Goal: Information Seeking & Learning: Stay updated

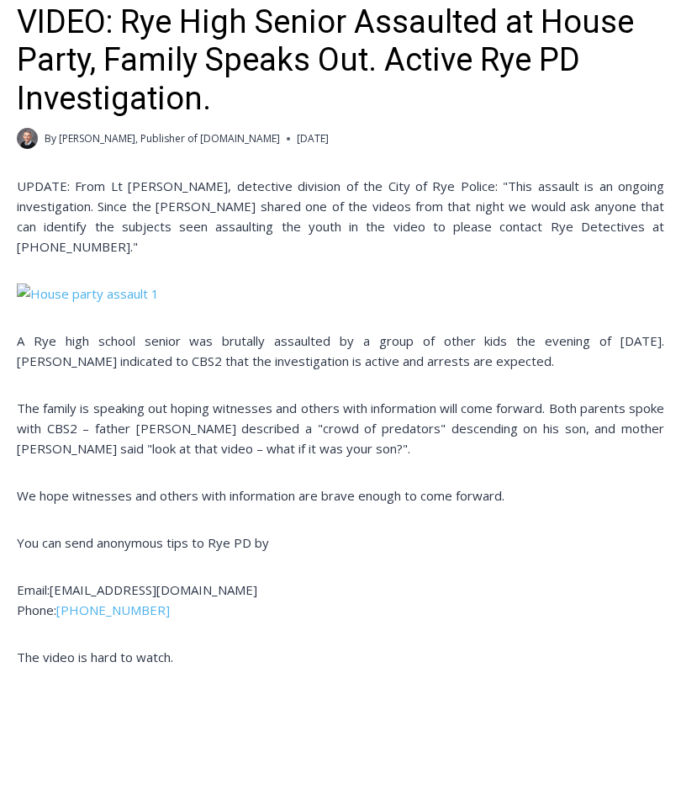
scroll to position [610, 0]
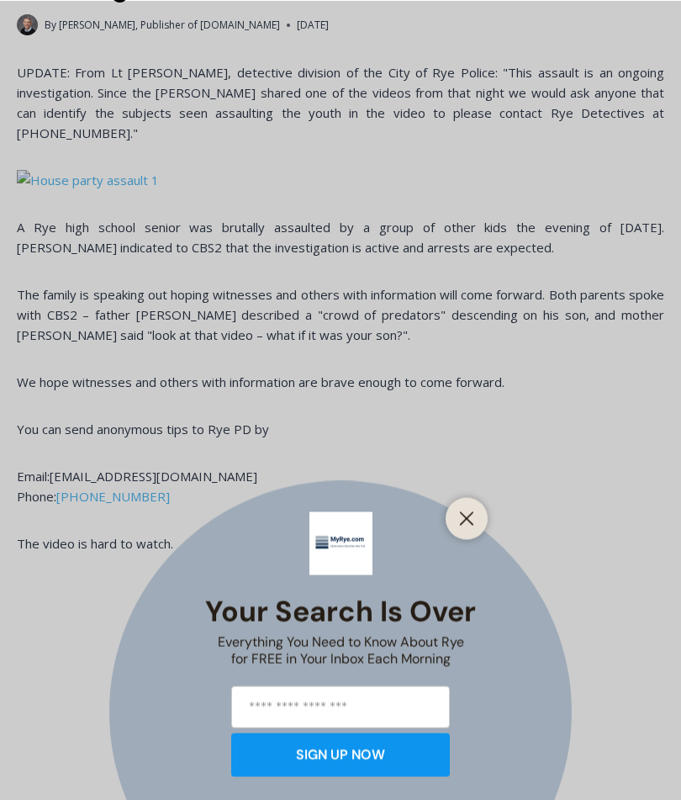
click at [471, 530] on button "Close" at bounding box center [467, 518] width 24 height 24
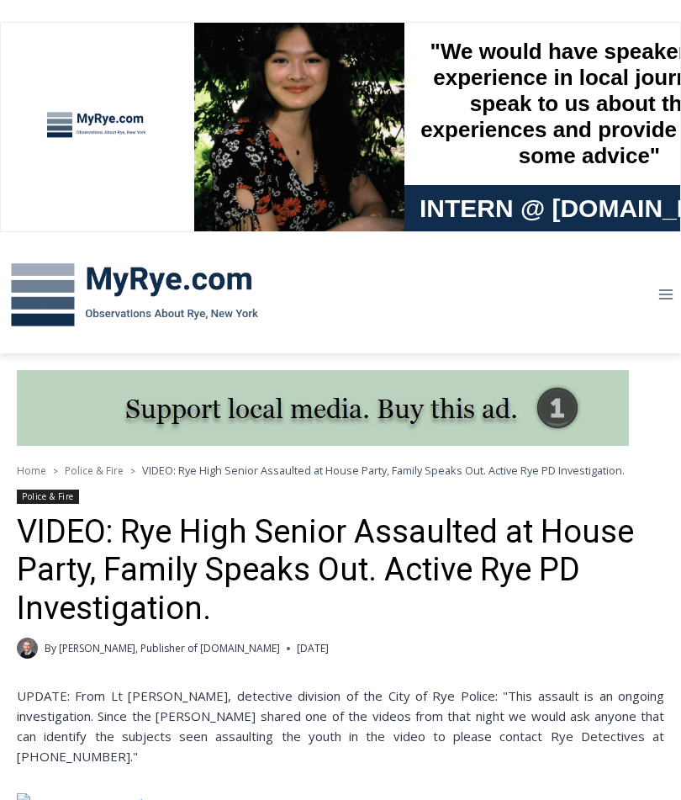
scroll to position [0, 0]
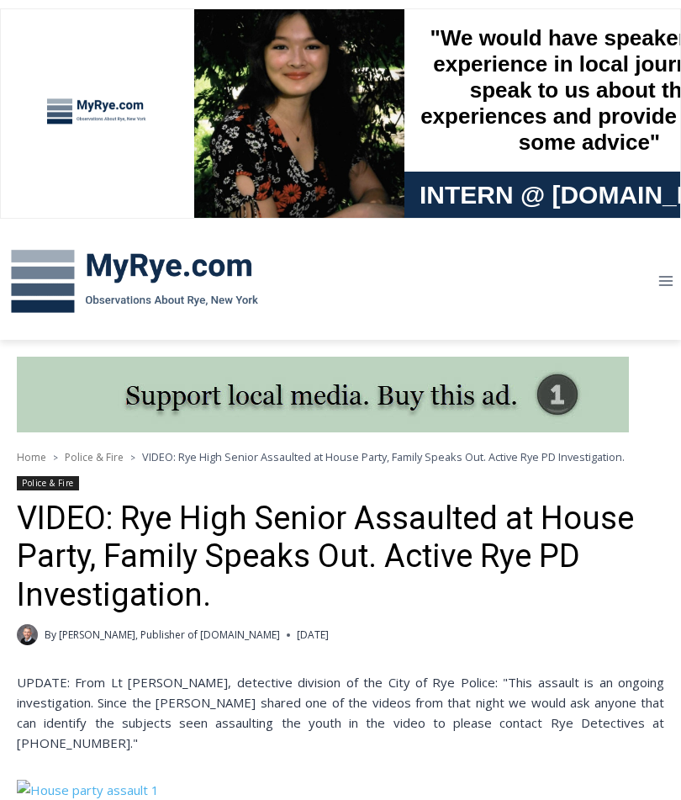
click at [60, 270] on img at bounding box center [134, 281] width 269 height 87
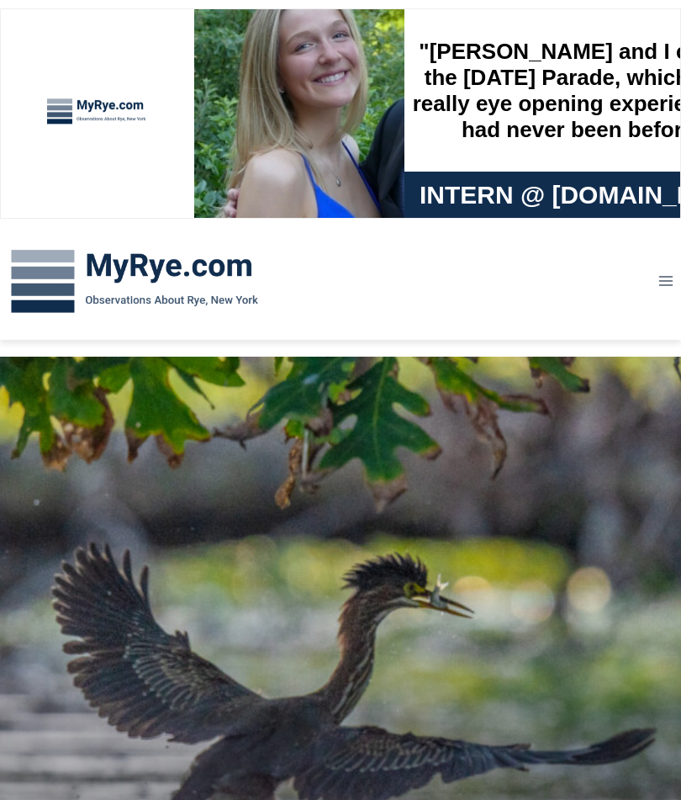
click at [165, 274] on img at bounding box center [134, 281] width 269 height 87
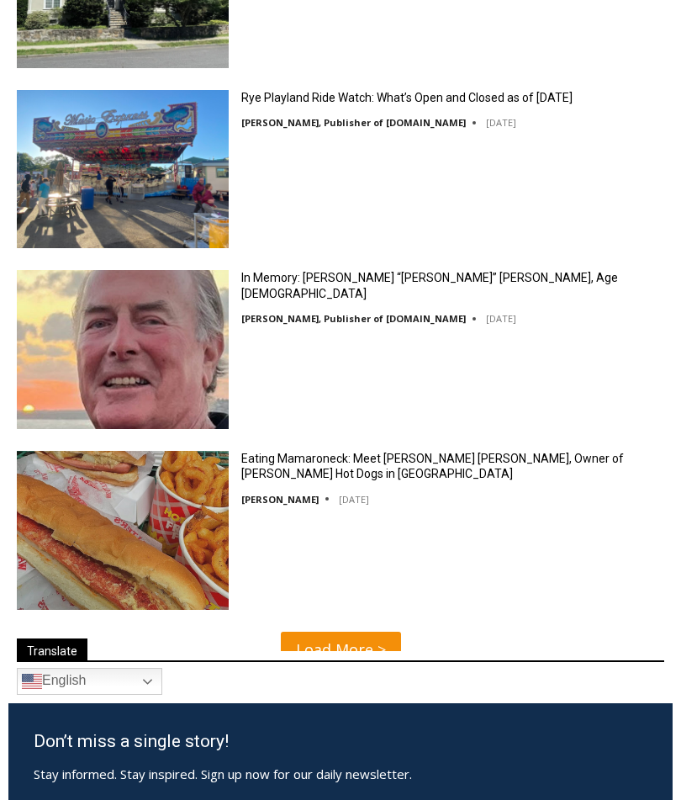
scroll to position [4821, 0]
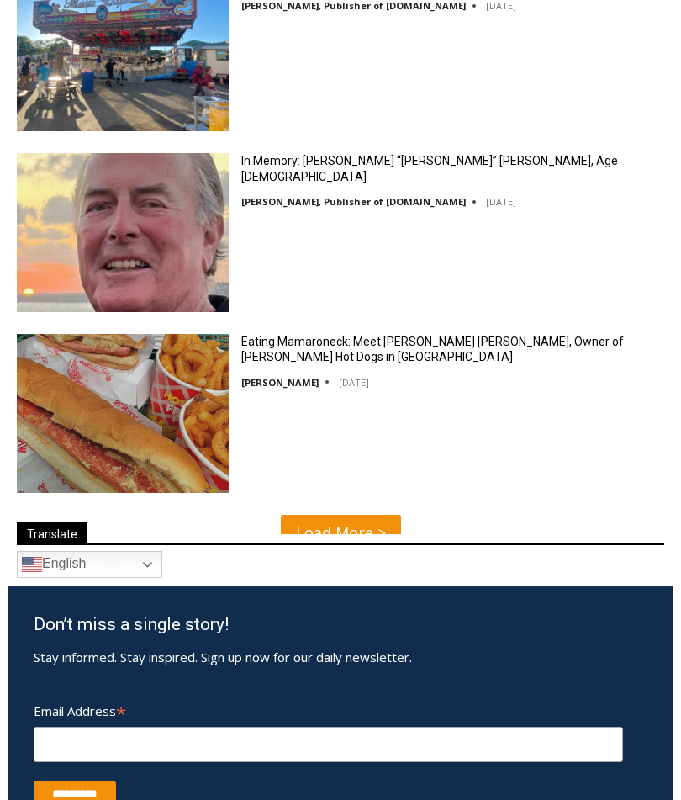
click at [519, 447] on div "Eating Mamaroneck: Meet Gene Christian Baca, Owner of Walter’s Hot Dogs in Mama…" at bounding box center [340, 419] width 681 height 170
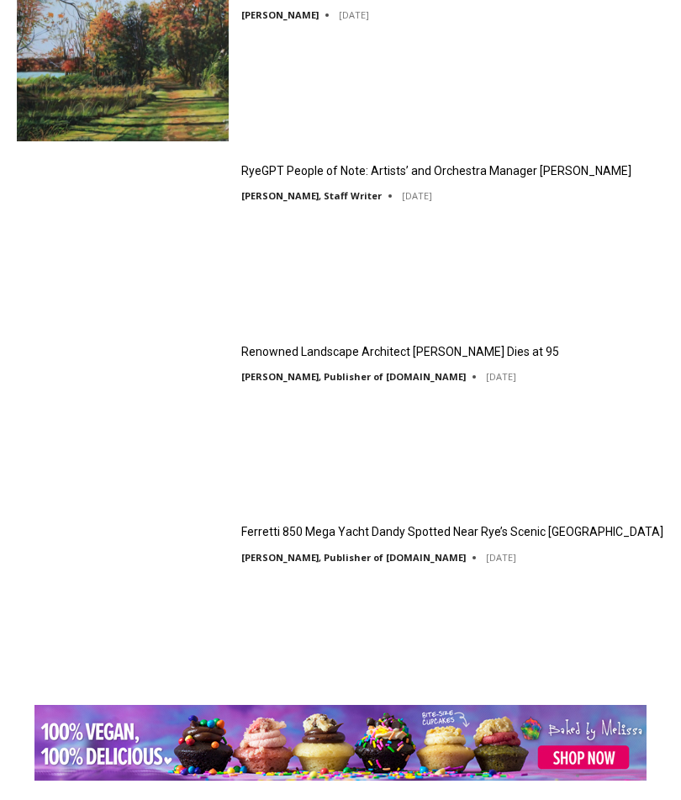
scroll to position [2806, 0]
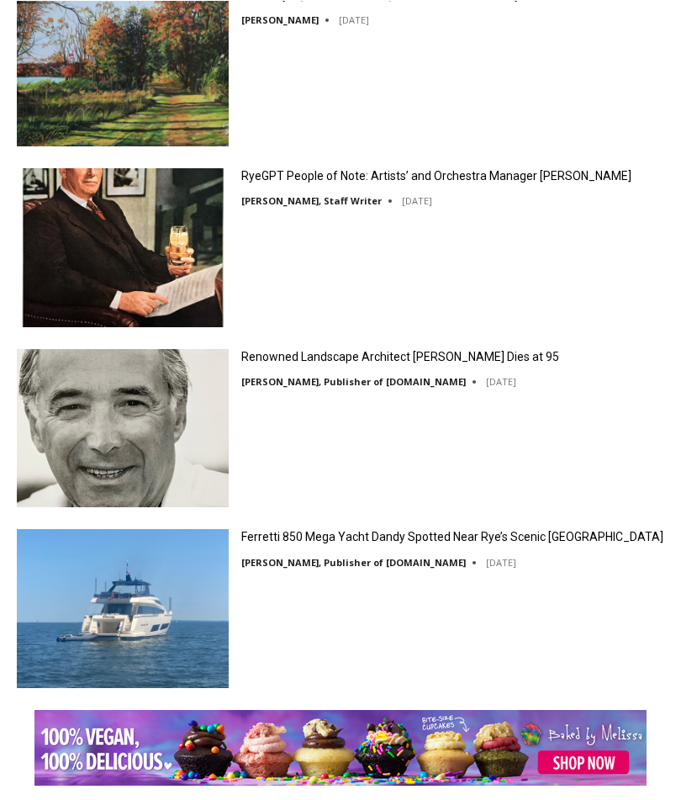
click at [402, 539] on link "Ferretti 850 Mega Yacht Dandy Spotted Near Rye’s Scenic Parsonage Point" at bounding box center [452, 535] width 422 height 15
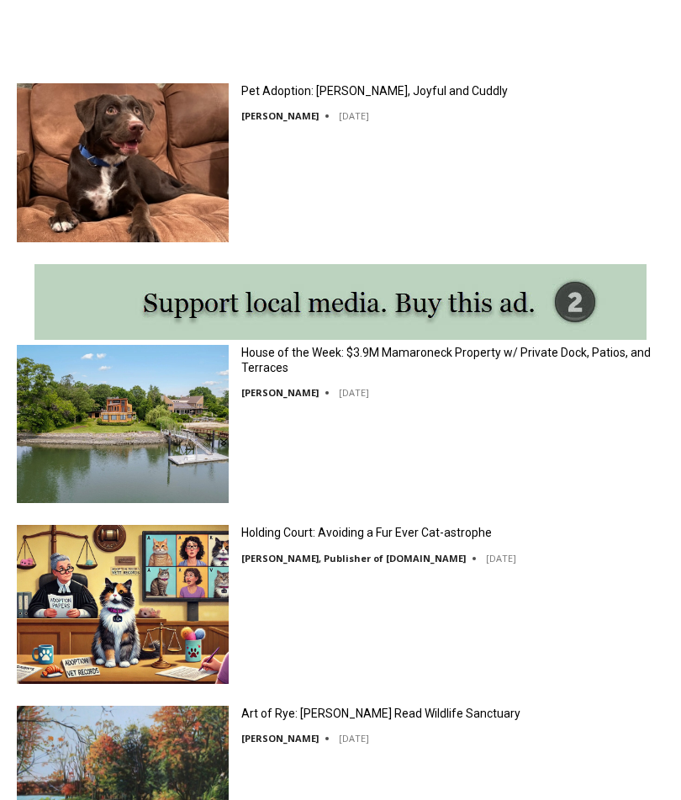
scroll to position [2060, 0]
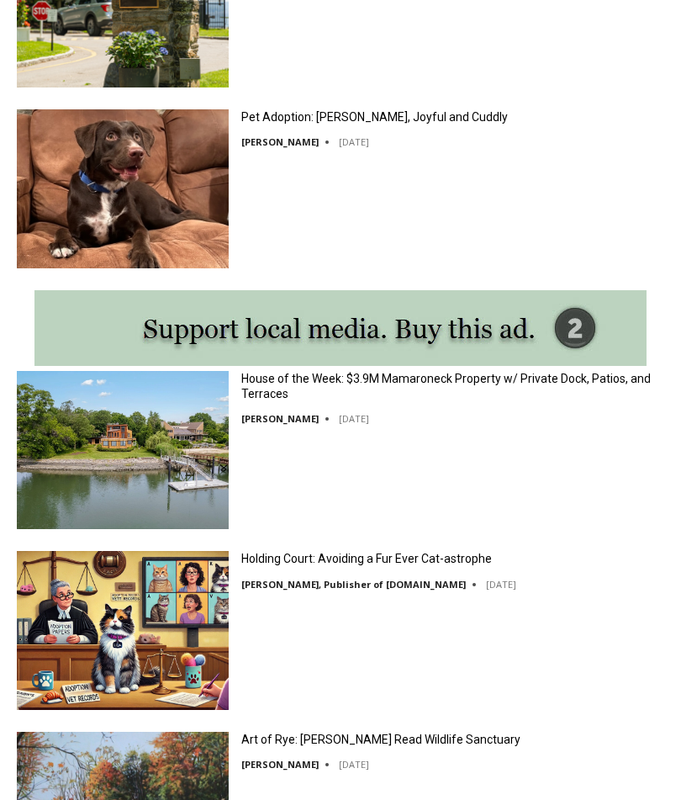
click at [424, 378] on link "House of the Week: $3.9M Mamaroneck Property w/ Private Dock, Patios, and Terra…" at bounding box center [452, 387] width 423 height 30
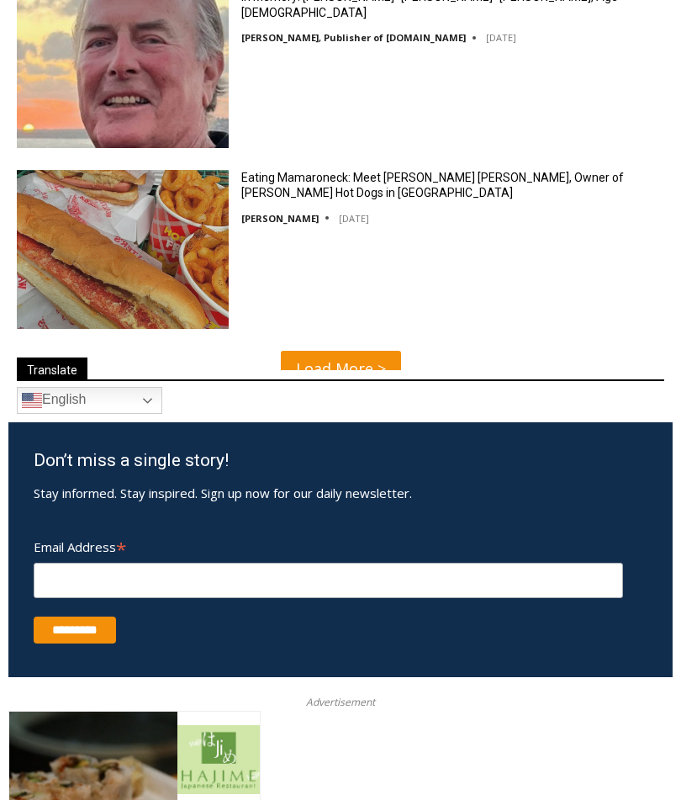
scroll to position [4986, 0]
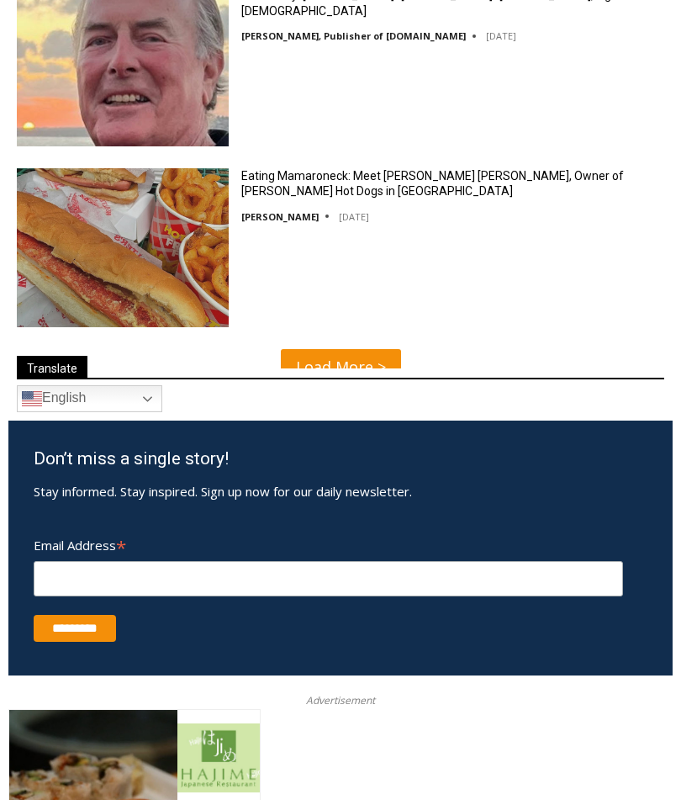
click at [374, 364] on div "Translate Arabic Chichewa Chinese (Simplified) Croatian Dutch English French Ge…" at bounding box center [340, 386] width 664 height 69
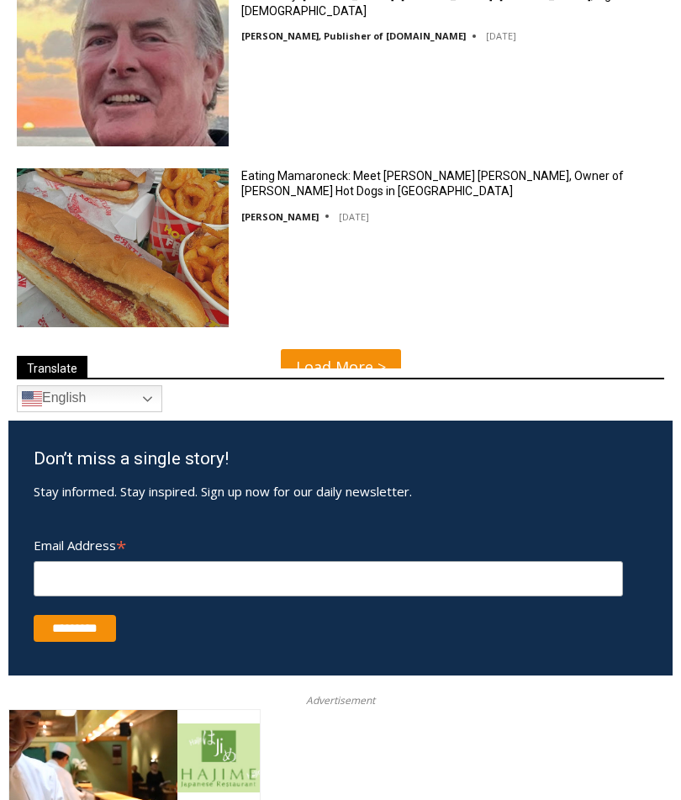
scroll to position [4987, 0]
click at [346, 361] on link "Load More >" at bounding box center [341, 367] width 120 height 36
click at [362, 349] on link "Load More >" at bounding box center [341, 367] width 120 height 36
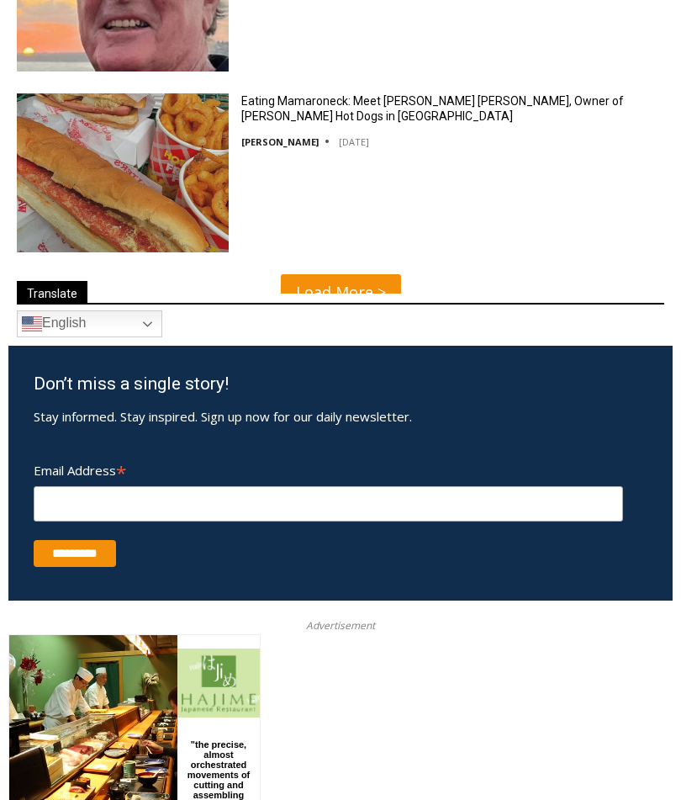
click at [340, 284] on link "Load More >" at bounding box center [341, 292] width 120 height 36
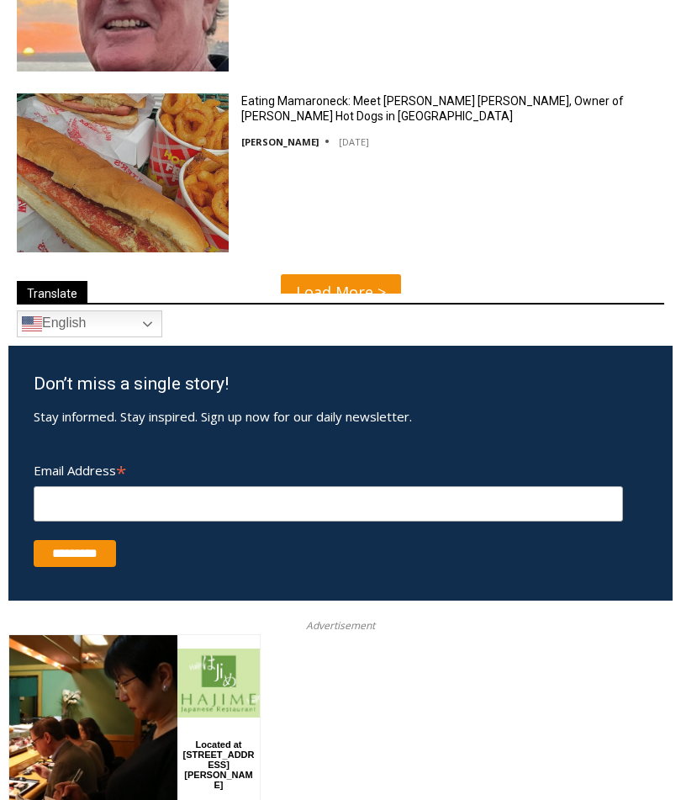
click at [326, 310] on link "Load More >" at bounding box center [341, 292] width 120 height 36
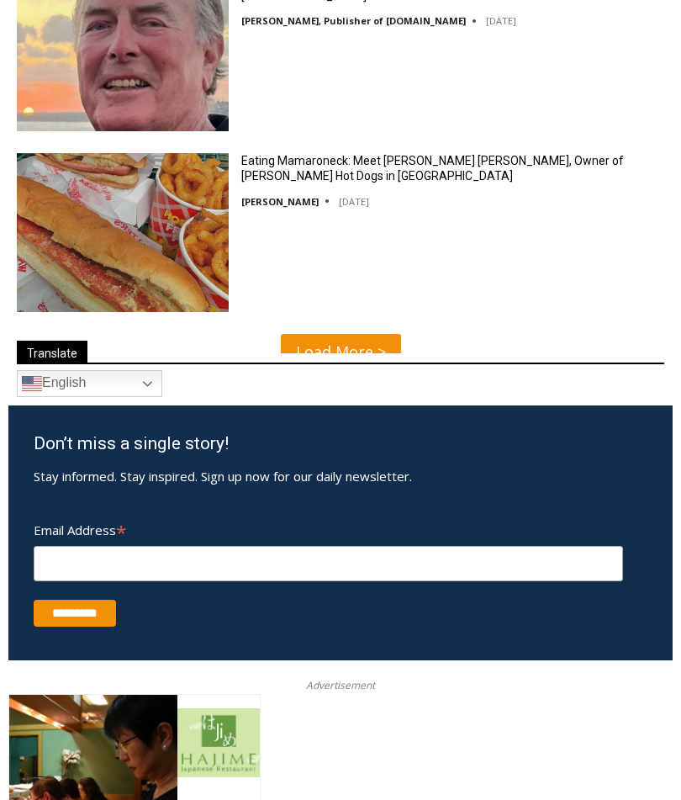
scroll to position [5077, 0]
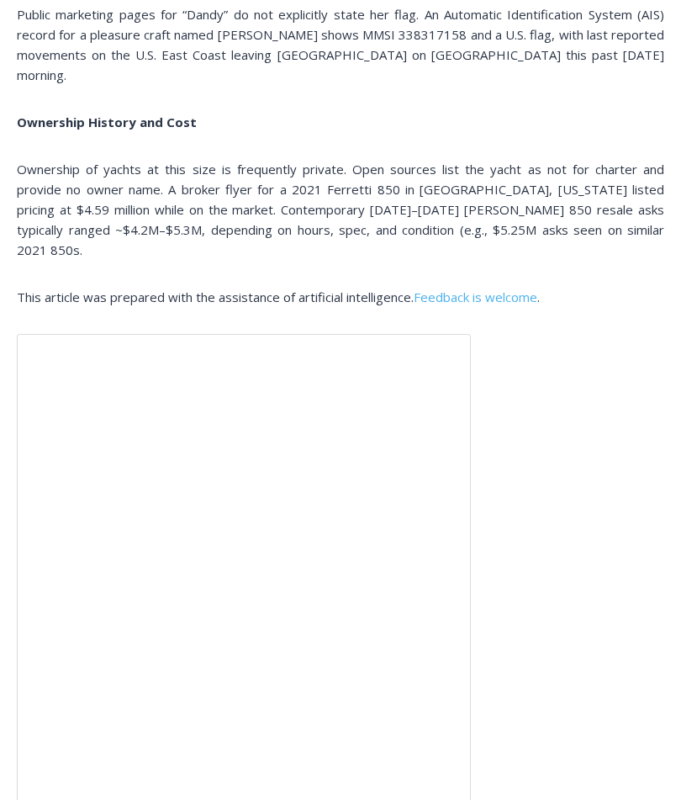
scroll to position [3406, 0]
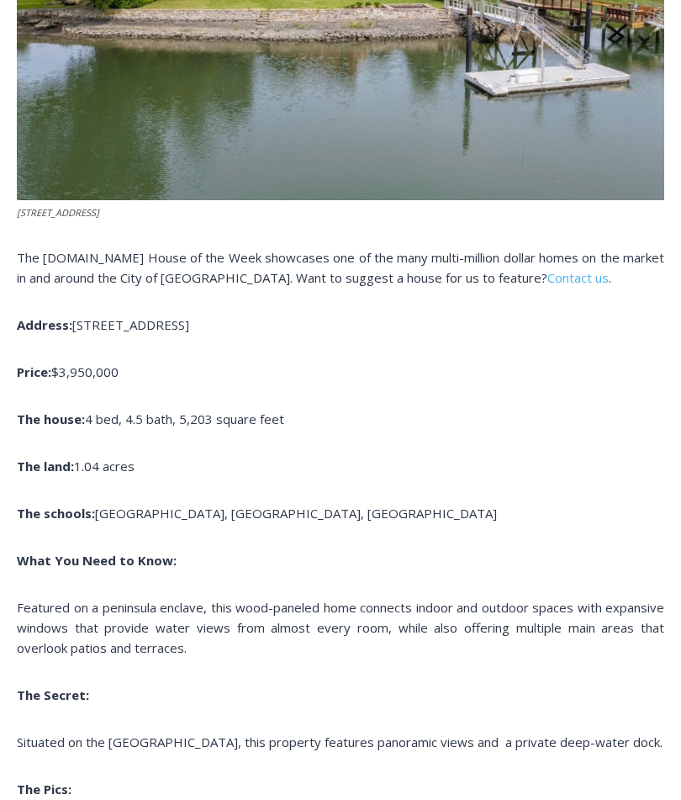
scroll to position [922, 0]
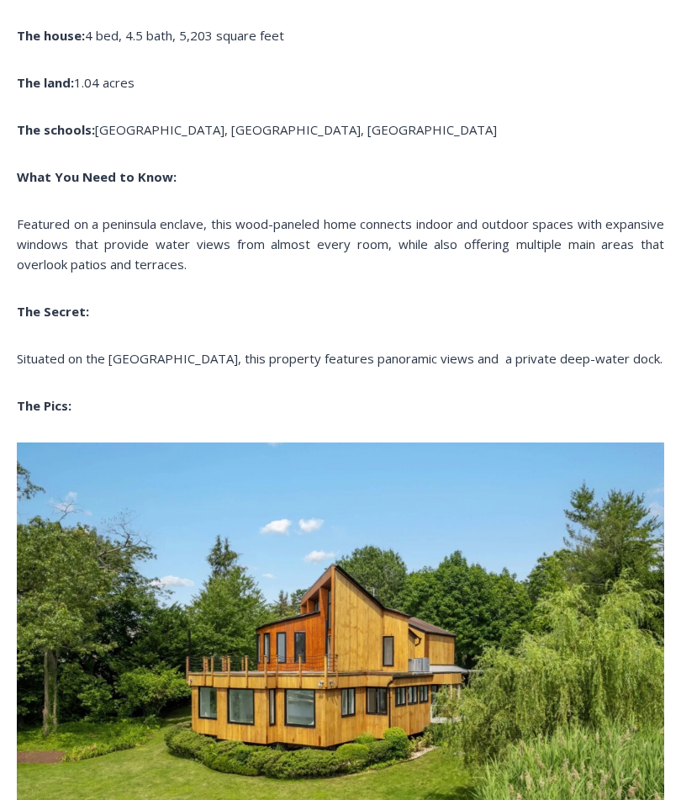
scroll to position [1305, 0]
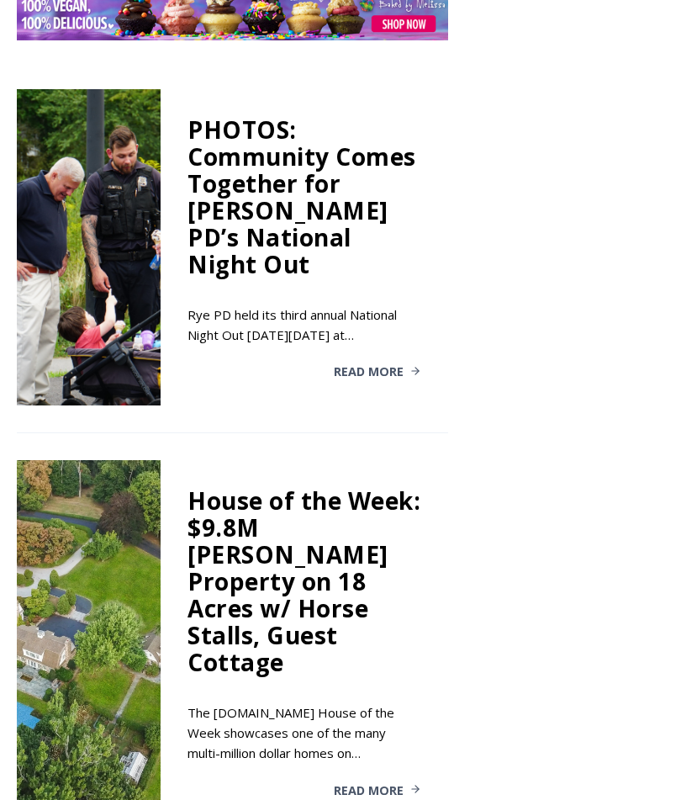
scroll to position [2913, 0]
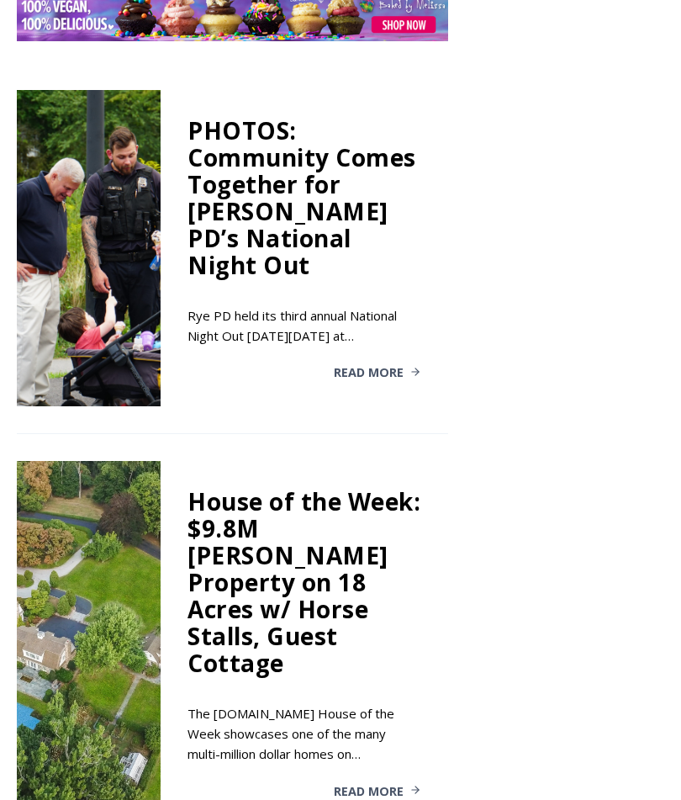
click at [301, 488] on div "House of the Week: $9.8M [PERSON_NAME] Property on 18 Acres w/ Horse Stalls, Gu…" at bounding box center [305, 582] width 234 height 188
click at [368, 786] on span "Read More" at bounding box center [369, 792] width 70 height 12
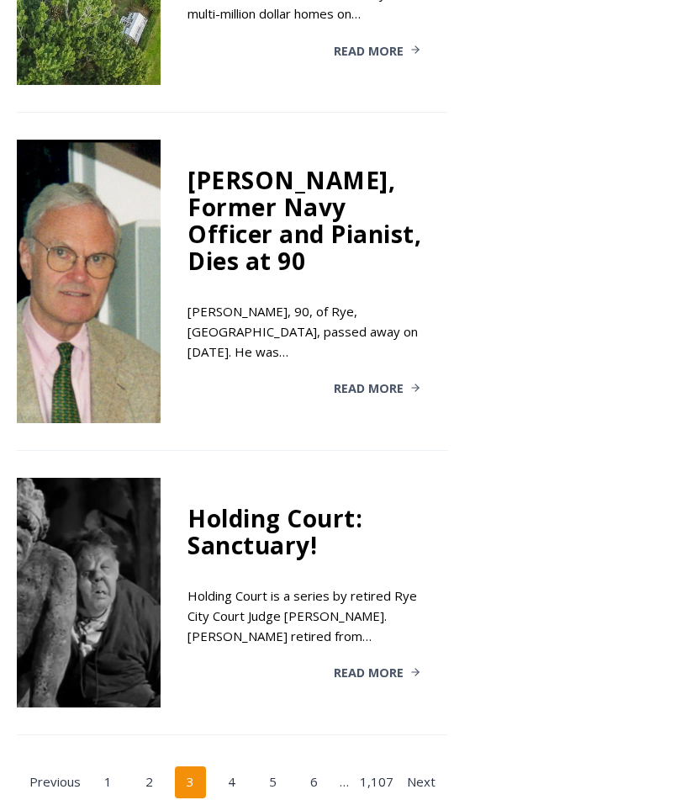
scroll to position [3677, 0]
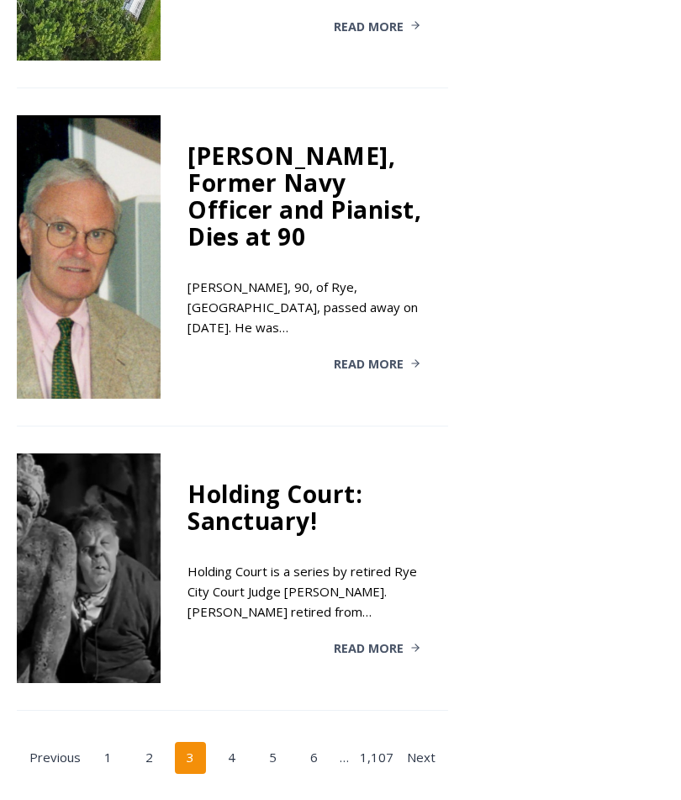
click at [426, 742] on link "Next" at bounding box center [421, 758] width 32 height 32
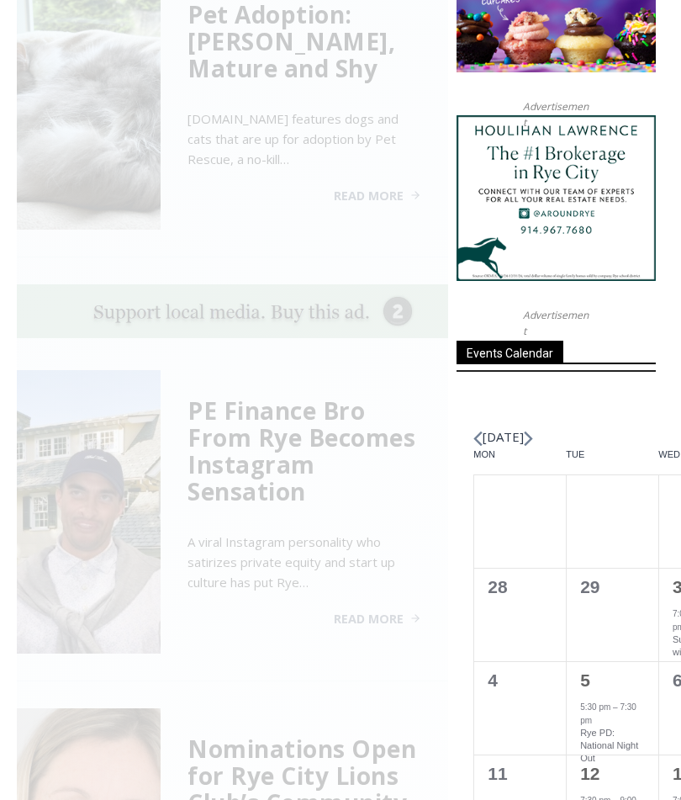
scroll to position [569, 0]
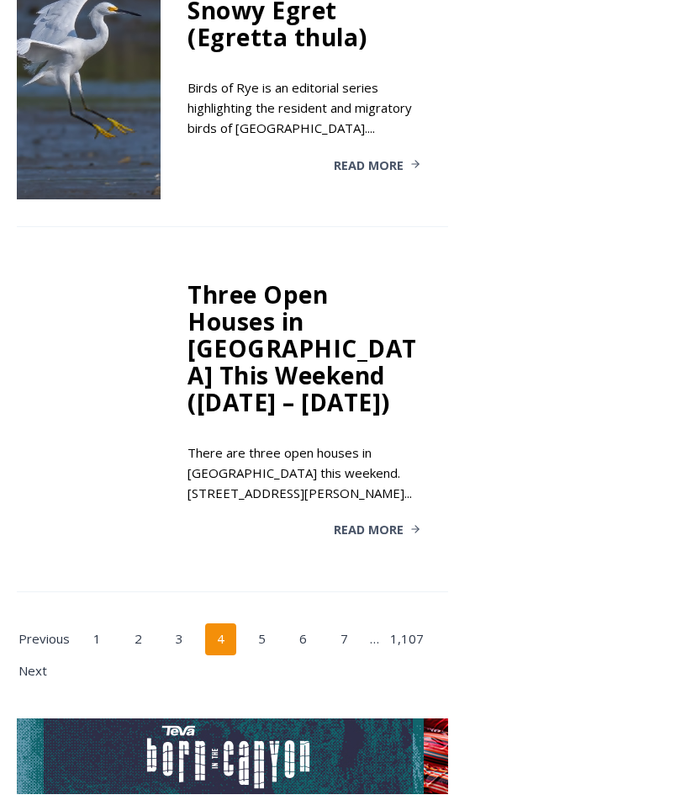
scroll to position [3633, 0]
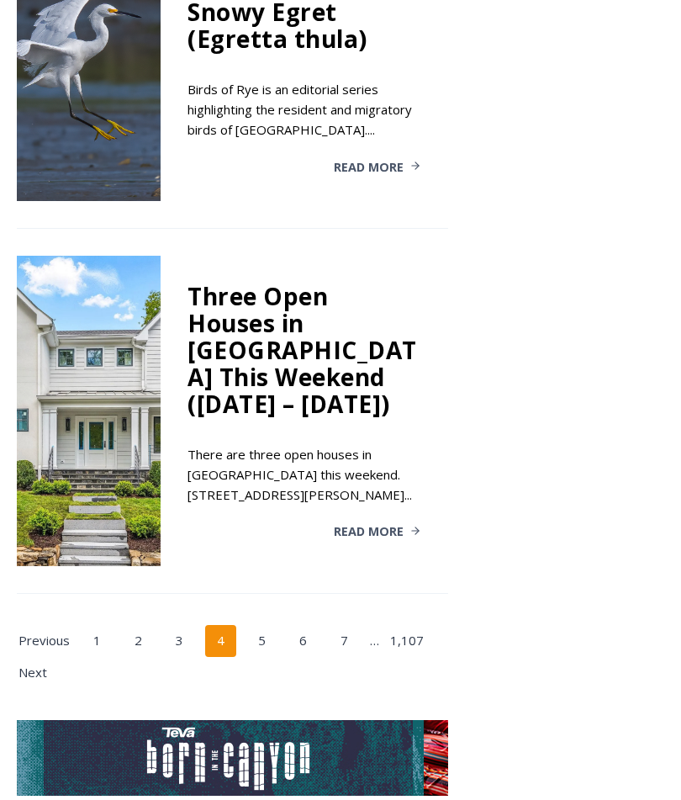
click at [265, 626] on link "5" at bounding box center [262, 642] width 32 height 32
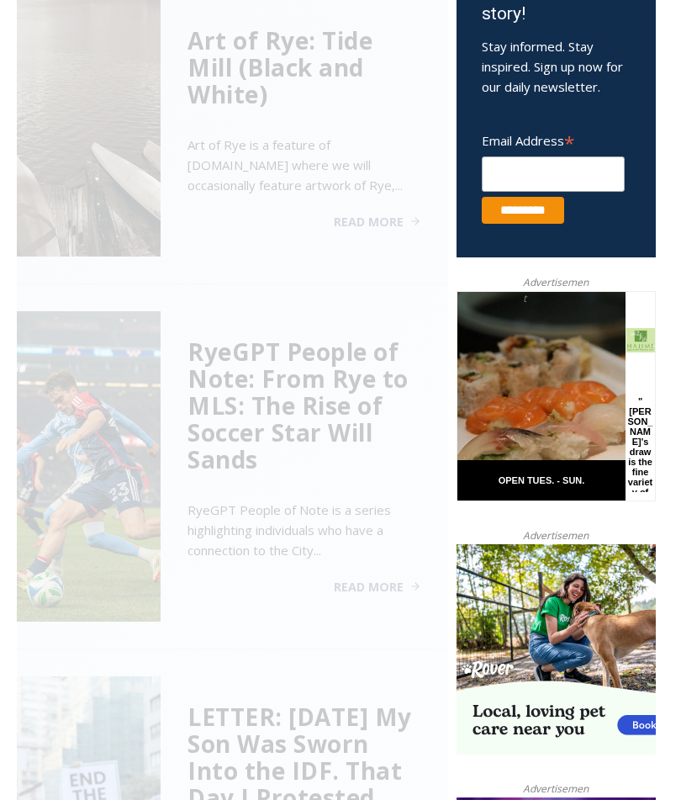
scroll to position [569, 0]
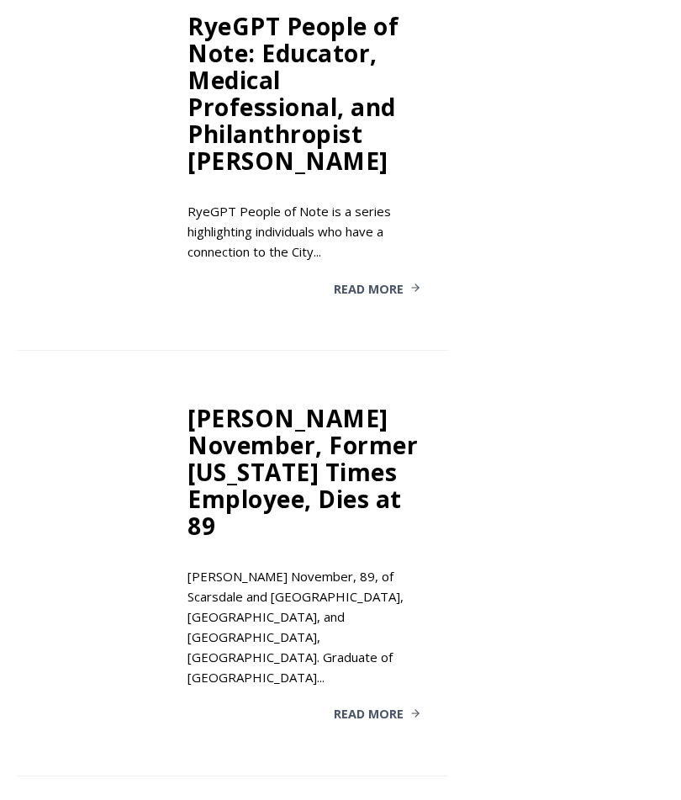
scroll to position [3489, 0]
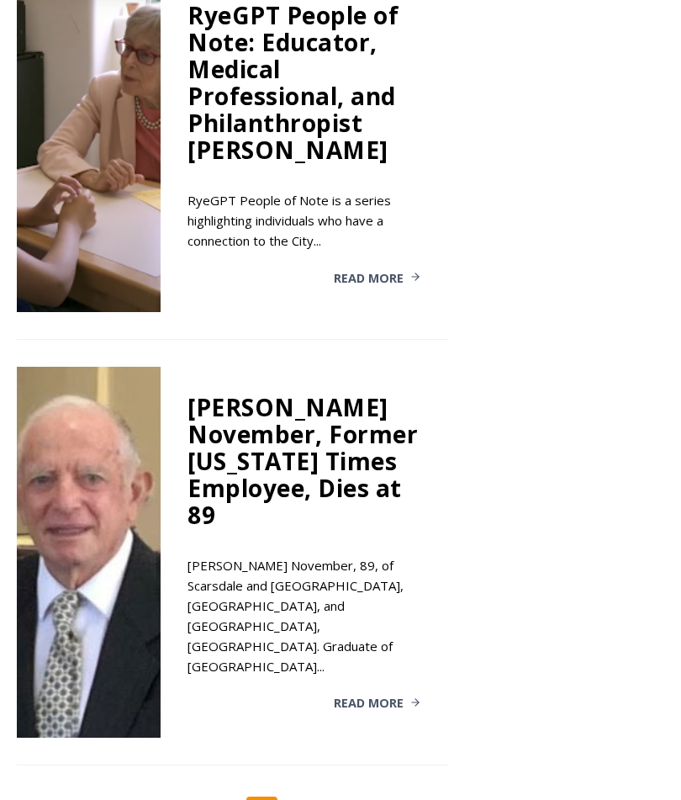
click at [315, 797] on link "6" at bounding box center [304, 813] width 32 height 32
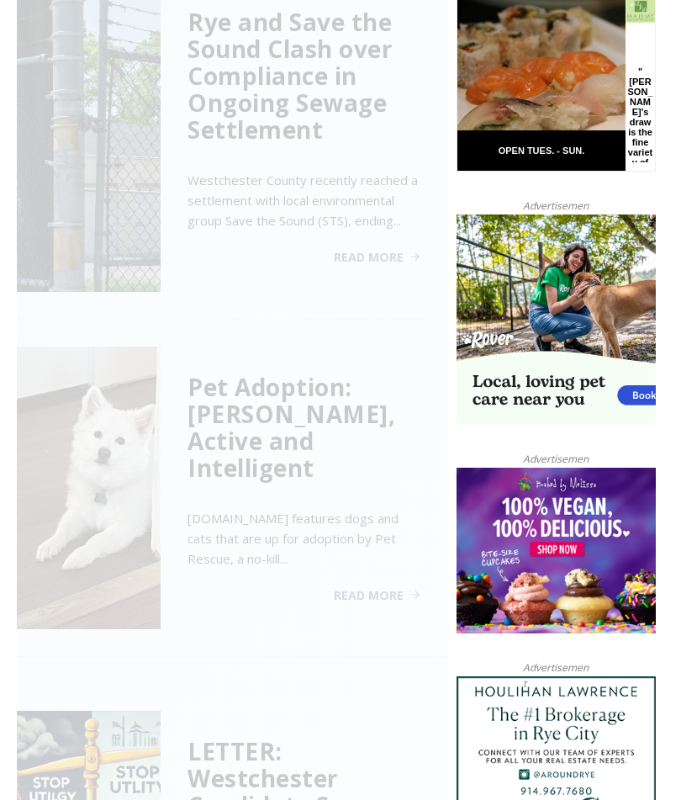
scroll to position [569, 0]
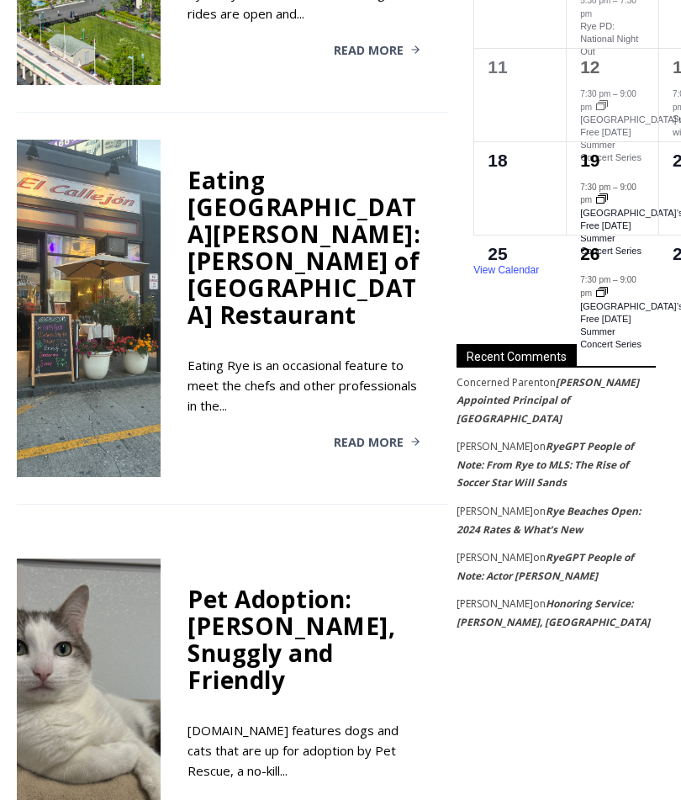
scroll to position [2174, 0]
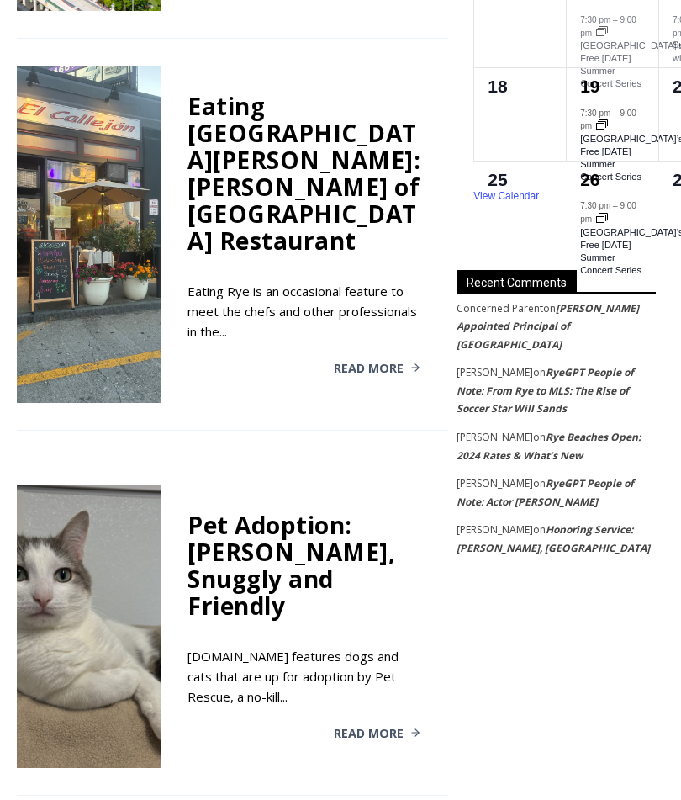
scroll to position [643, 0]
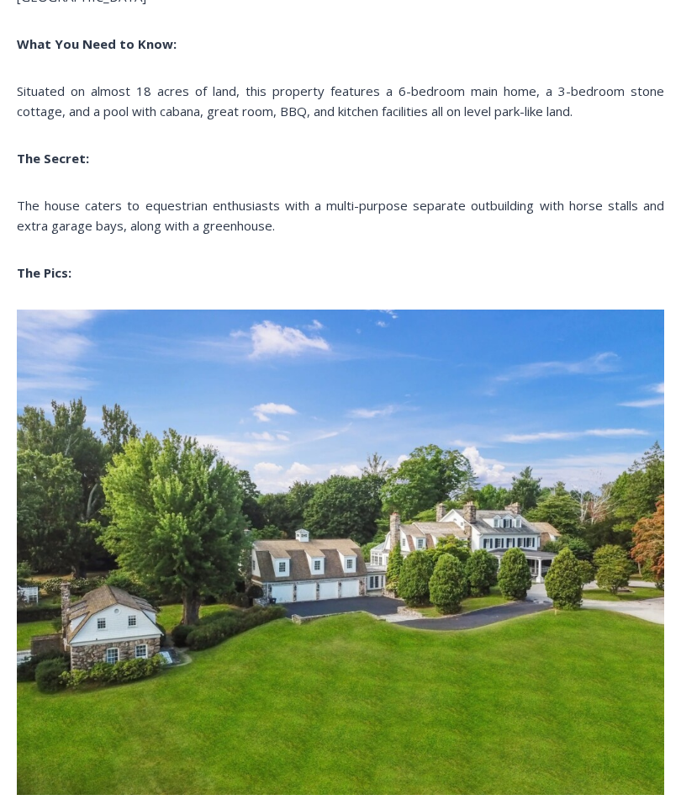
scroll to position [1511, 0]
click at [597, 585] on img at bounding box center [341, 553] width 648 height 486
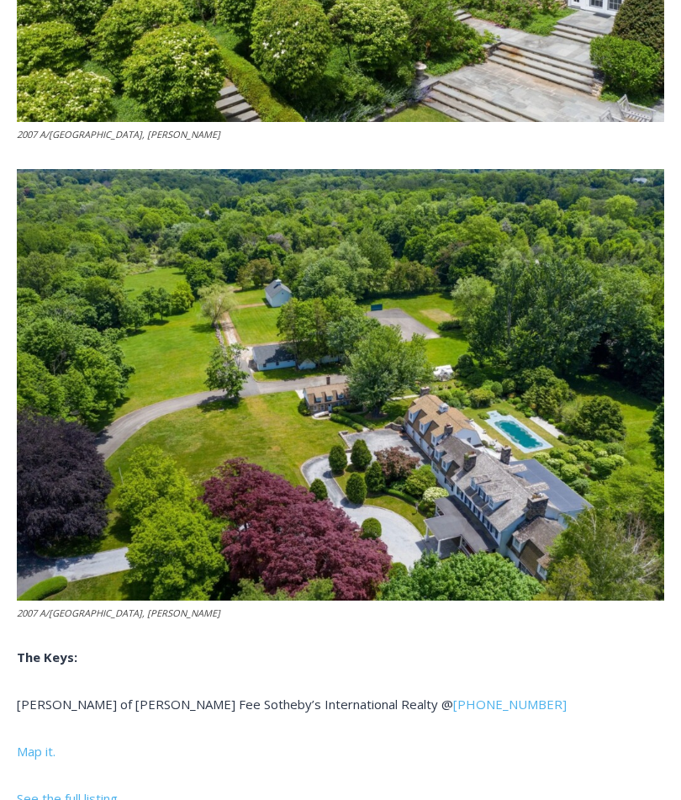
scroll to position [6498, 0]
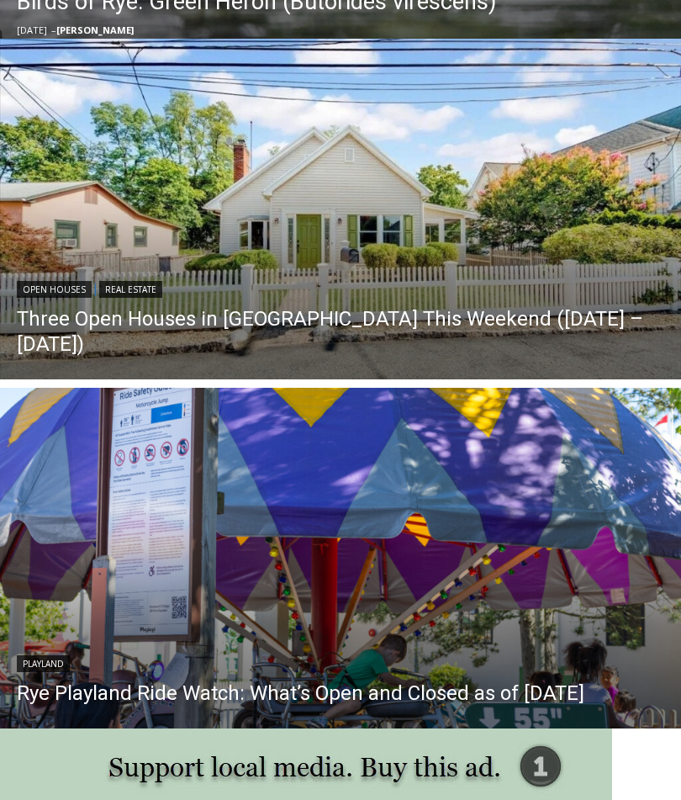
scroll to position [982, 0]
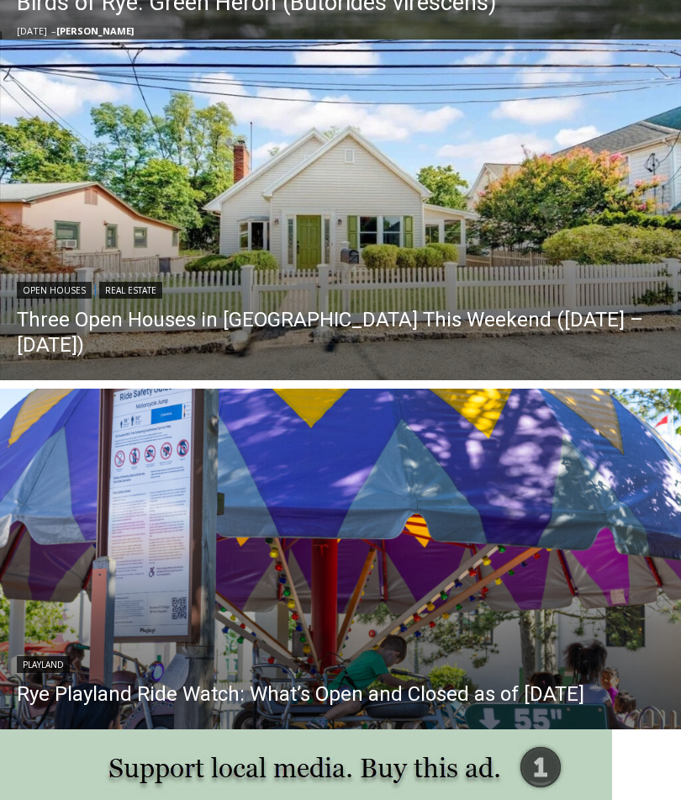
click at [384, 352] on link "Three Open Houses in Rye This Weekend (August 16 – 17)" at bounding box center [341, 332] width 648 height 50
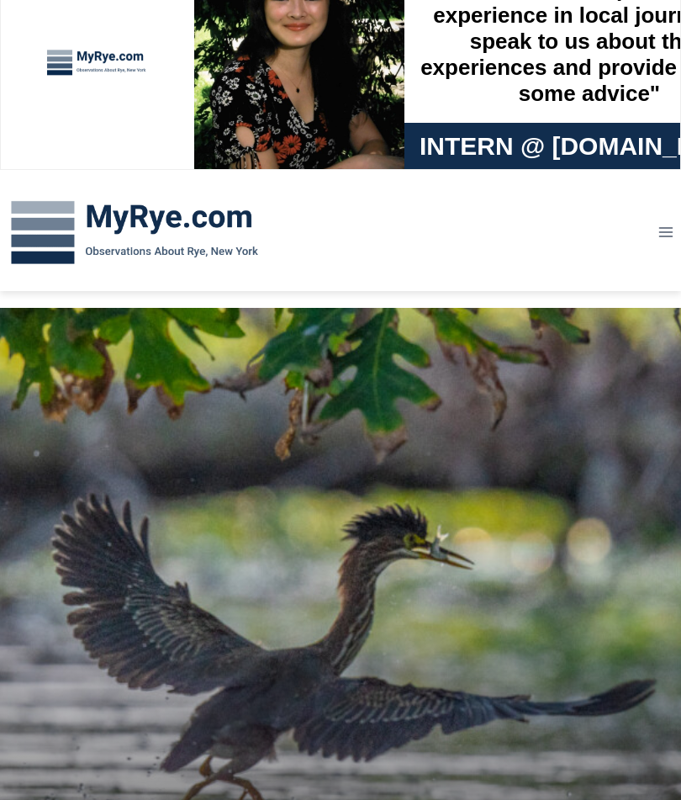
scroll to position [48, 0]
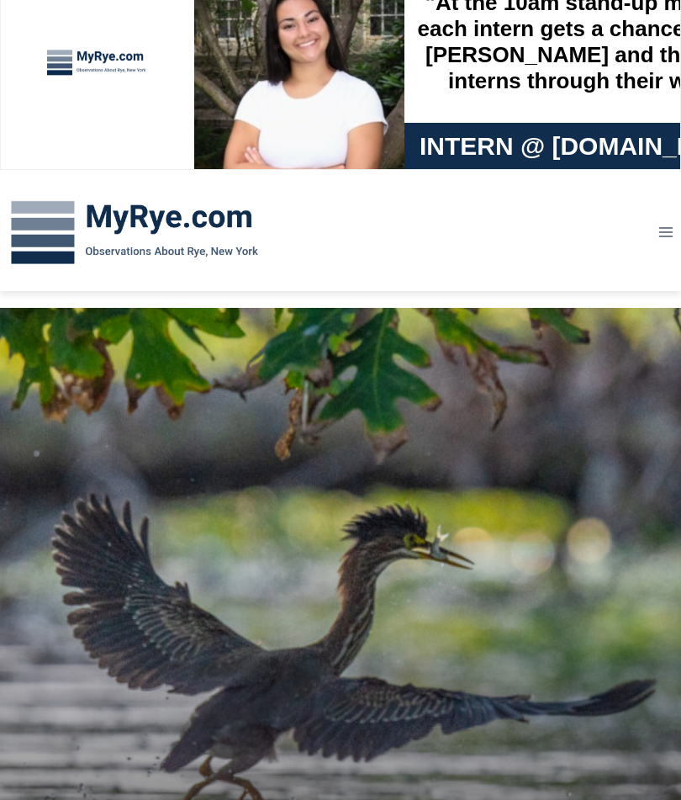
click at [59, 67] on div at bounding box center [97, 65] width 126 height 141
click at [50, 242] on img at bounding box center [134, 233] width 269 height 87
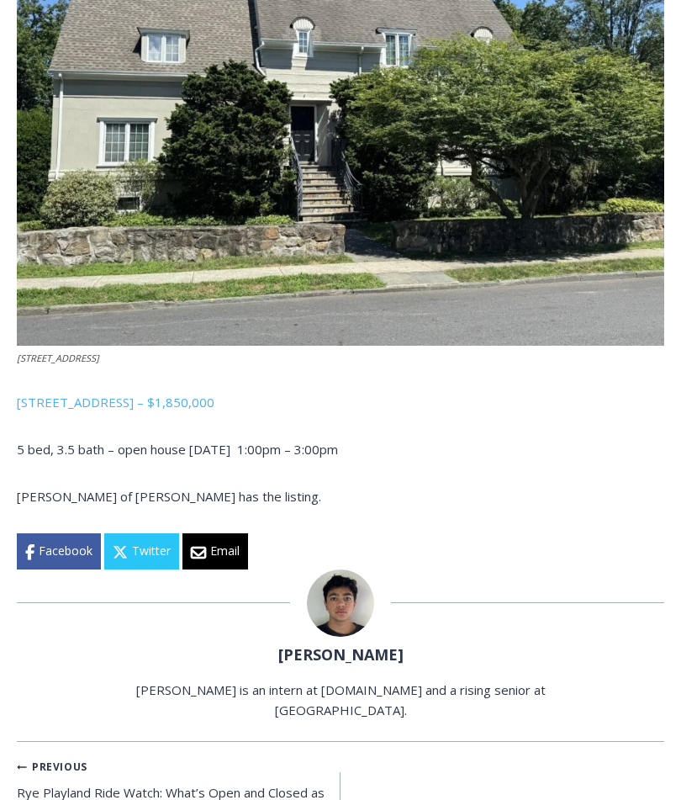
scroll to position [2173, 0]
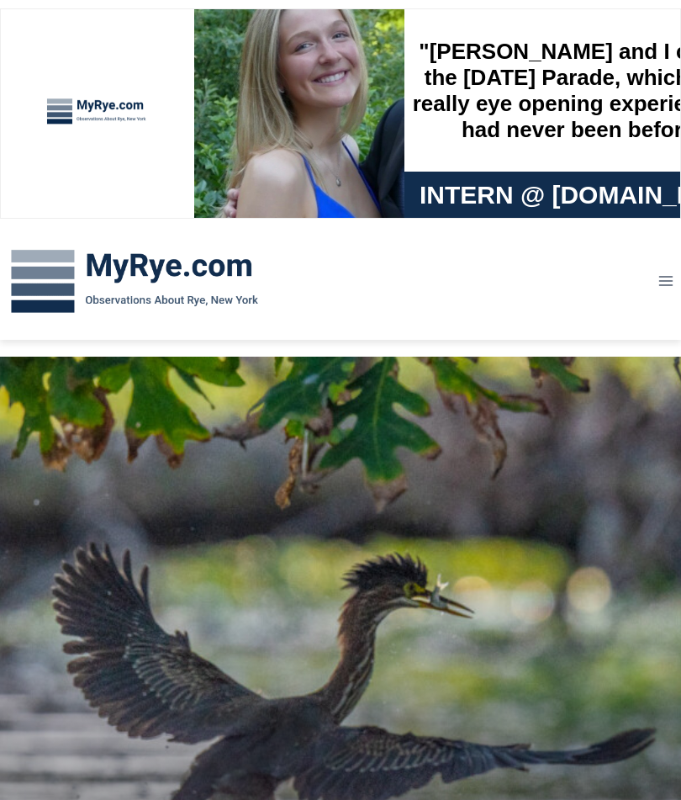
click at [54, 275] on img at bounding box center [134, 281] width 269 height 87
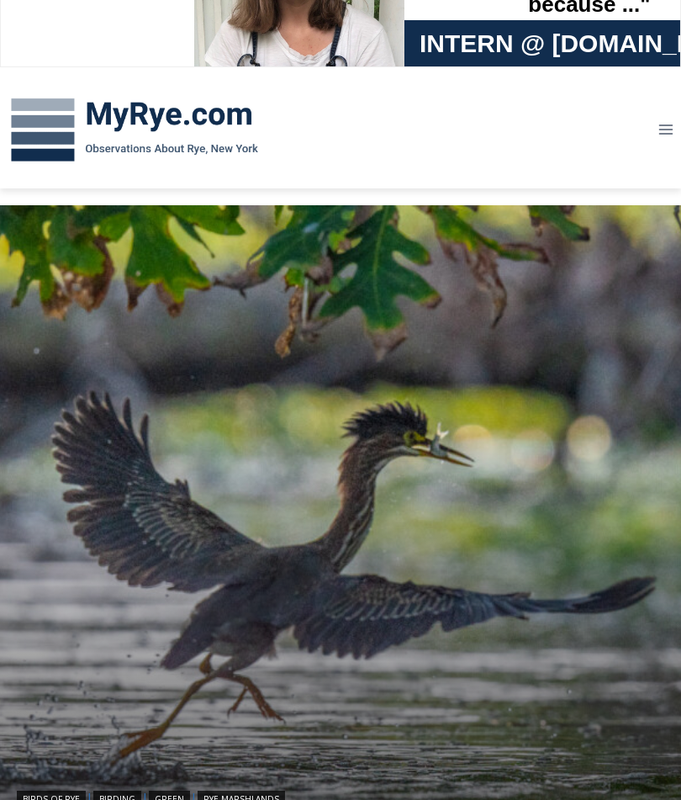
scroll to position [148, 0]
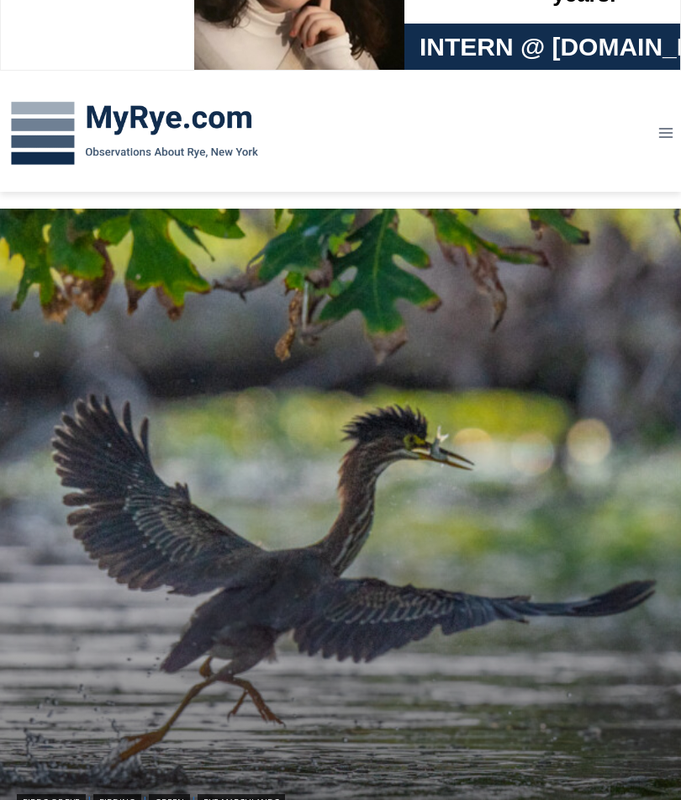
click at [670, 133] on icon "Open menu" at bounding box center [666, 134] width 14 height 10
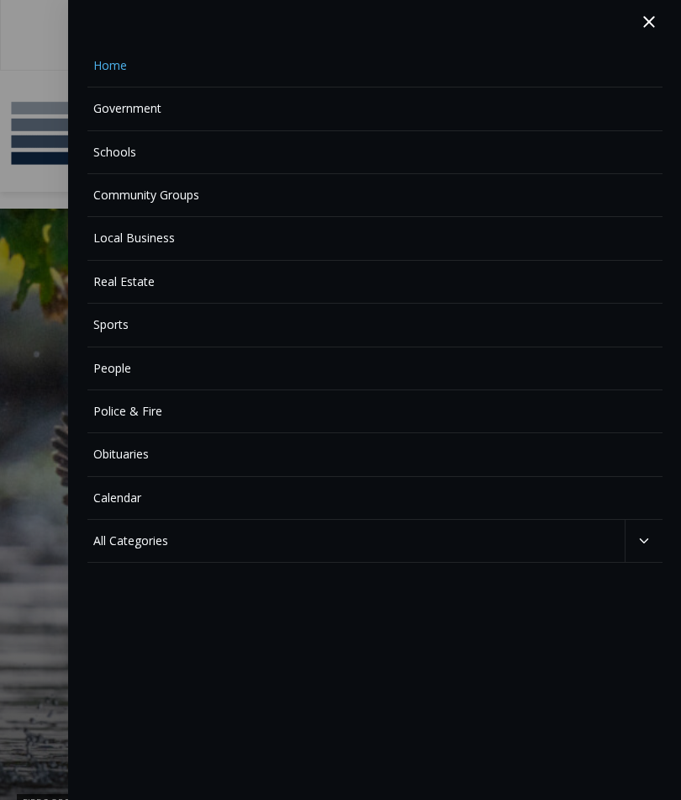
click at [128, 421] on link "Police & Fire" at bounding box center [374, 411] width 575 height 43
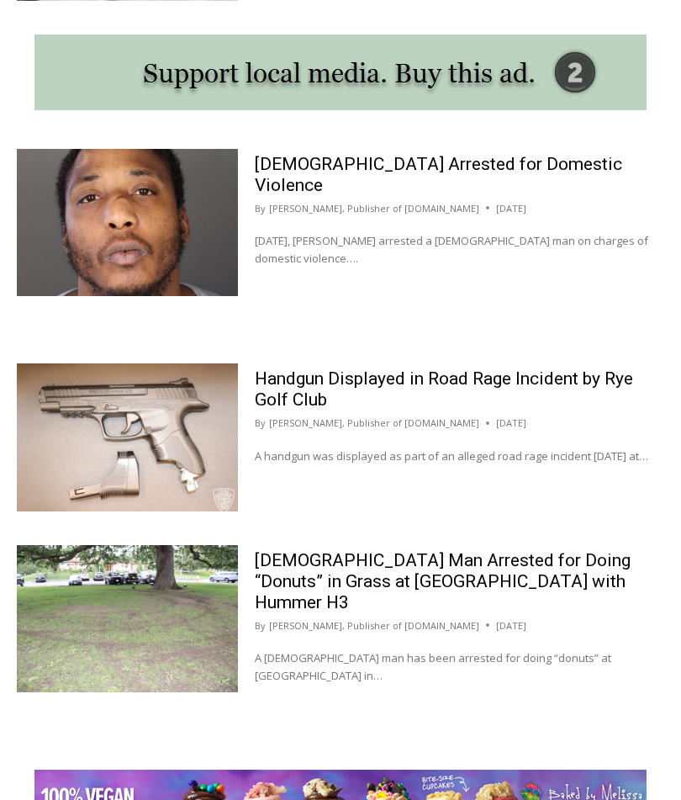
scroll to position [1812, 0]
click at [427, 573] on link "[DEMOGRAPHIC_DATA] Man Arrested for Doing “Donuts” in Grass at [GEOGRAPHIC_DATA…" at bounding box center [443, 581] width 376 height 62
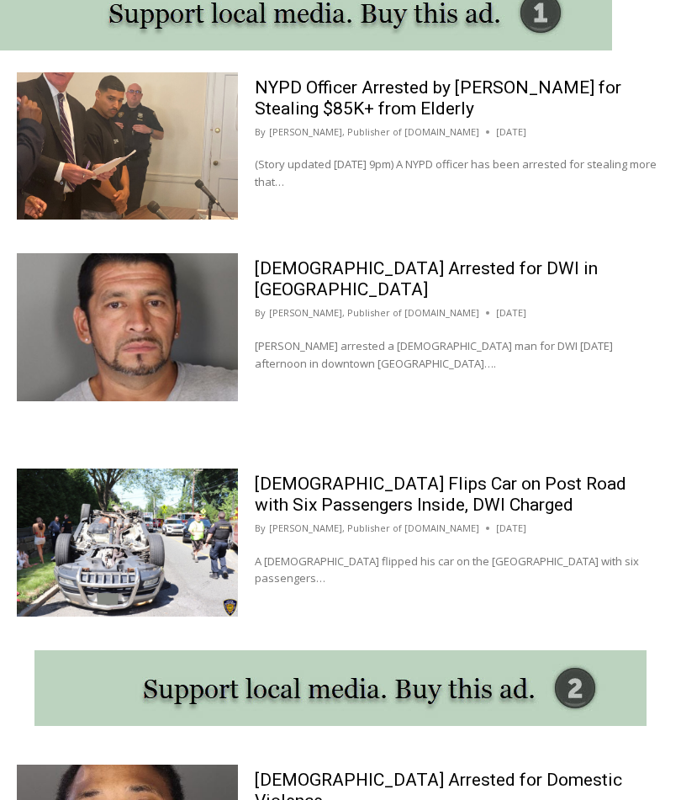
scroll to position [1196, 0]
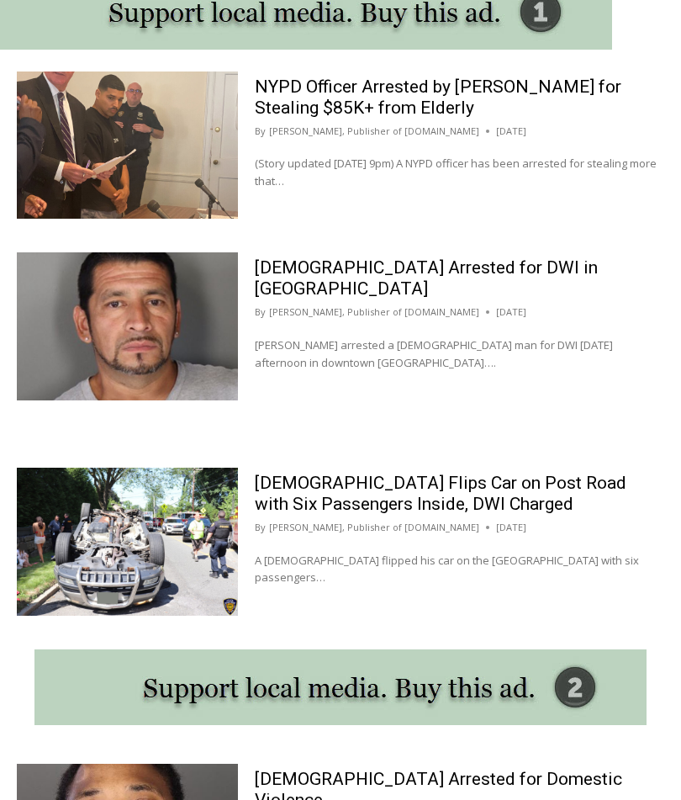
click at [406, 496] on link "[DEMOGRAPHIC_DATA] Flips Car on Post Road with Six Passengers Inside, DWI Charg…" at bounding box center [441, 494] width 372 height 41
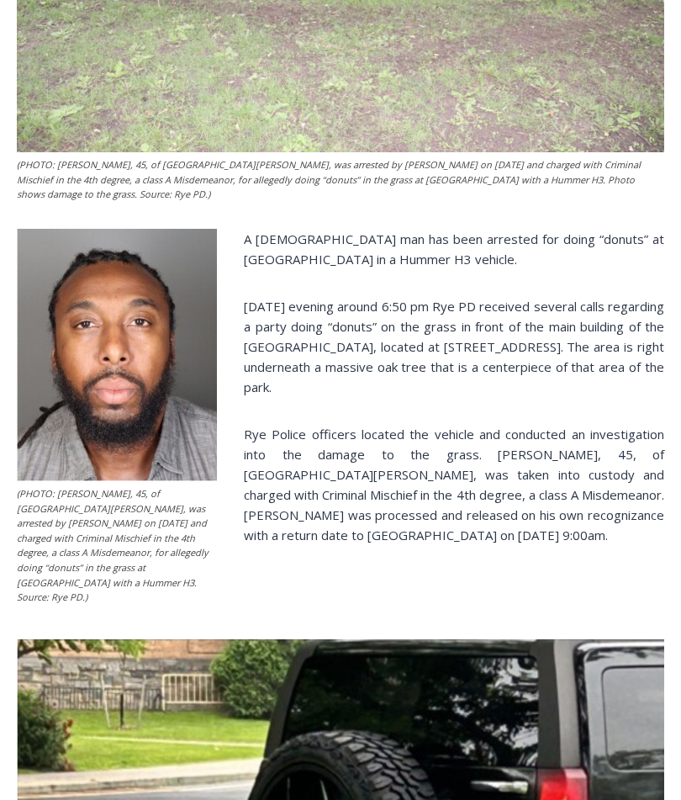
scroll to position [969, 0]
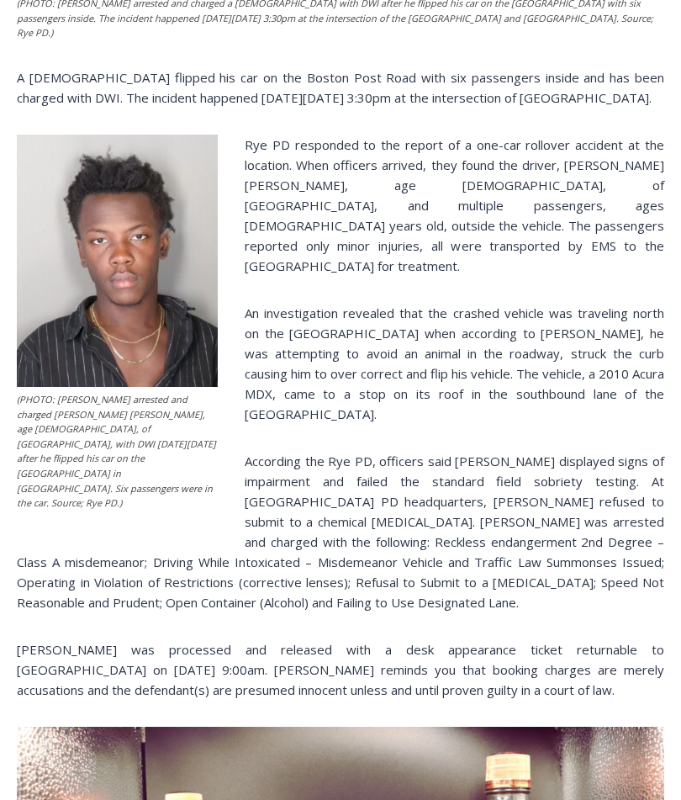
scroll to position [1135, 0]
